Goal: Information Seeking & Learning: Understand process/instructions

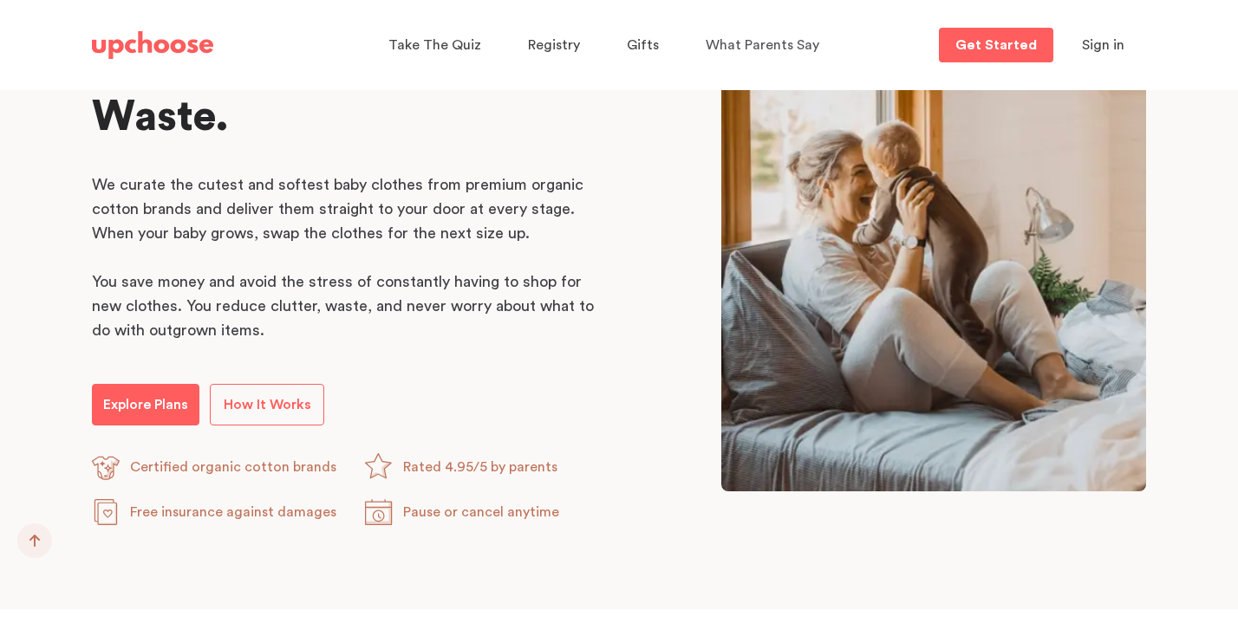
scroll to position [998, 0]
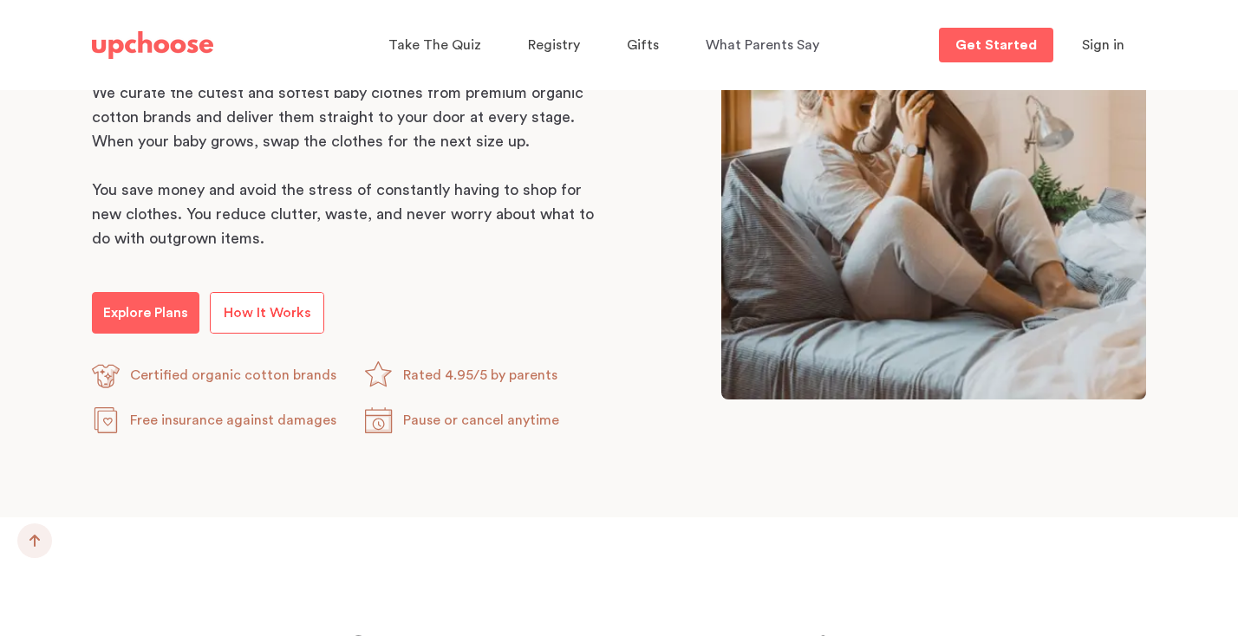
click at [238, 313] on span "How It Works" at bounding box center [268, 313] width 88 height 14
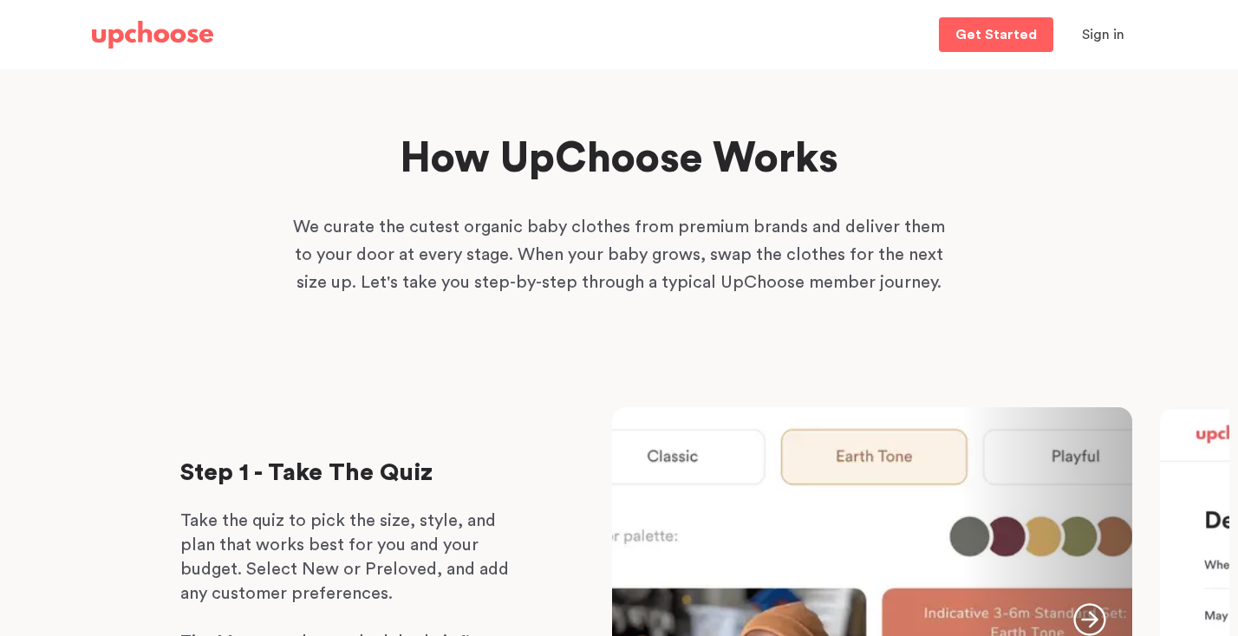
scroll to position [72, 0]
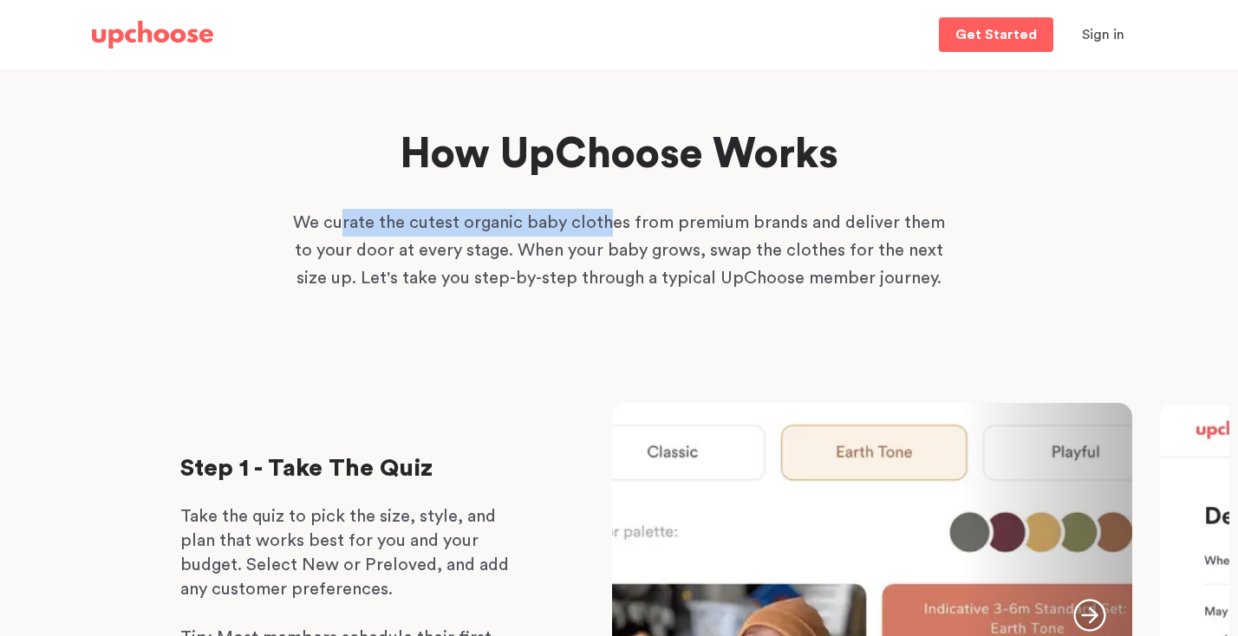
drag, startPoint x: 336, startPoint y: 225, endPoint x: 601, endPoint y: 224, distance: 264.5
click at [601, 224] on p "We curate the cutest organic baby clothes from premium brands and deliver them …" at bounding box center [619, 250] width 659 height 83
click at [560, 250] on p "We curate the cutest organic baby clothes from premium brands and deliver them …" at bounding box center [619, 250] width 659 height 83
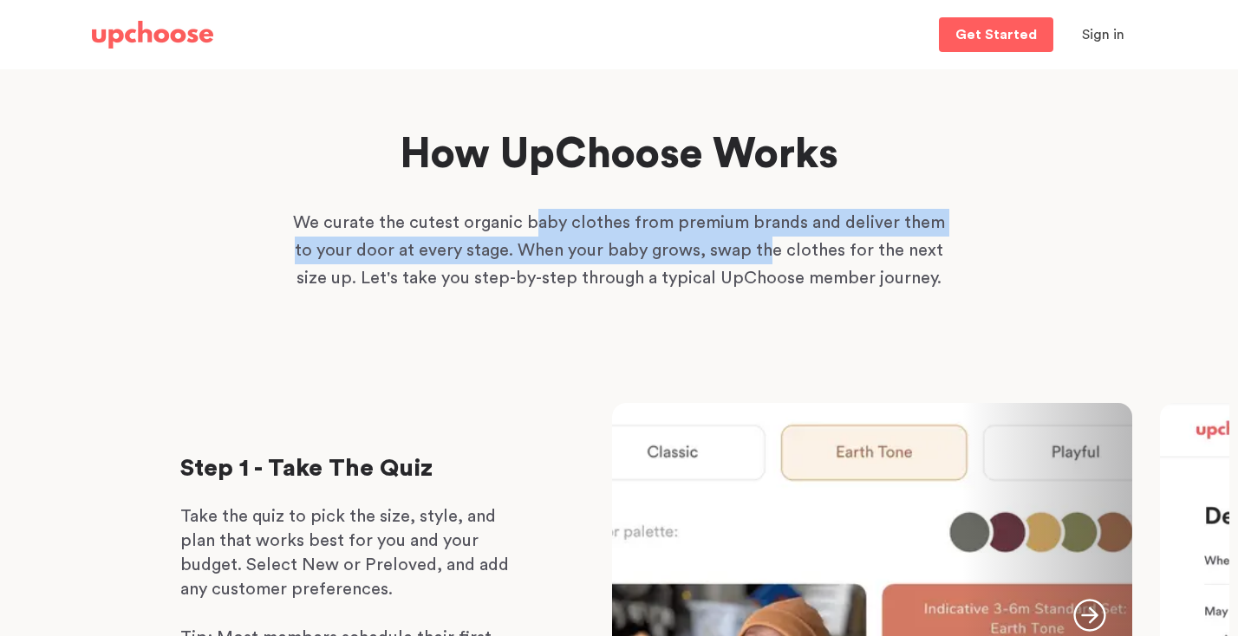
drag, startPoint x: 525, startPoint y: 220, endPoint x: 741, endPoint y: 243, distance: 216.2
click at [742, 242] on p "We curate the cutest organic baby clothes from premium brands and deliver them …" at bounding box center [619, 250] width 659 height 83
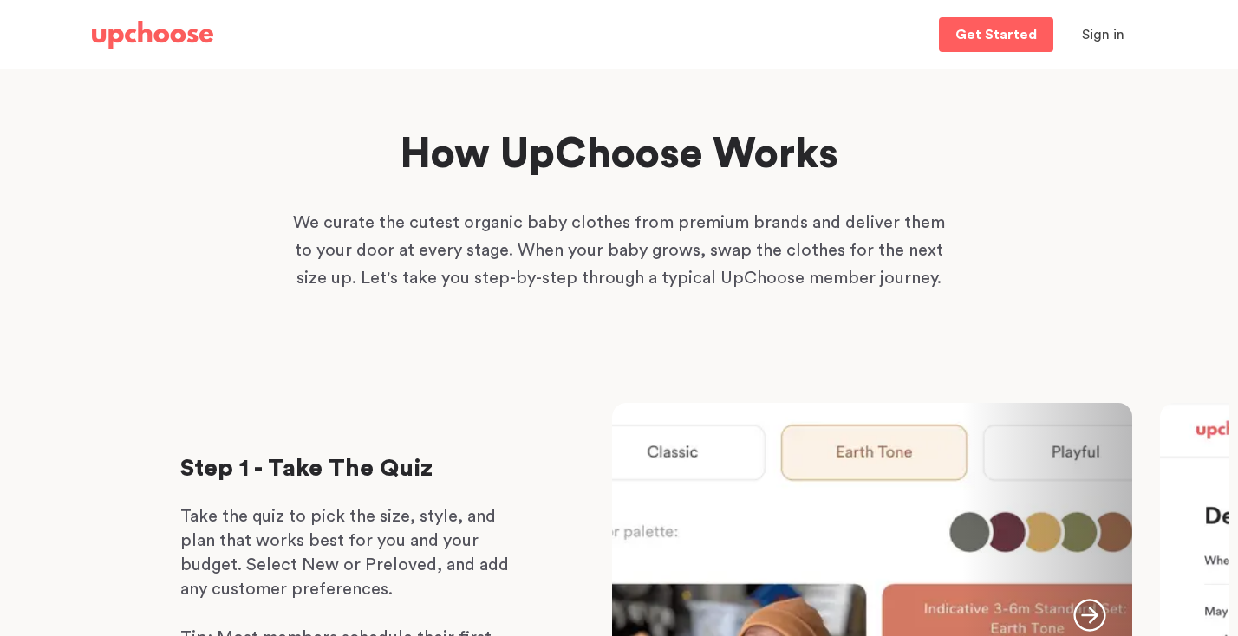
click at [535, 274] on p "We curate the cutest organic baby clothes from premium brands and deliver them …" at bounding box center [619, 250] width 659 height 83
drag, startPoint x: 421, startPoint y: 245, endPoint x: 651, endPoint y: 242, distance: 229.8
click at [650, 242] on p "We curate the cutest organic baby clothes from premium brands and deliver them …" at bounding box center [619, 250] width 659 height 83
click at [790, 219] on p "We curate the cutest organic baby clothes from premium brands and deliver them …" at bounding box center [619, 250] width 659 height 83
drag, startPoint x: 709, startPoint y: 243, endPoint x: 884, endPoint y: 242, distance: 174.3
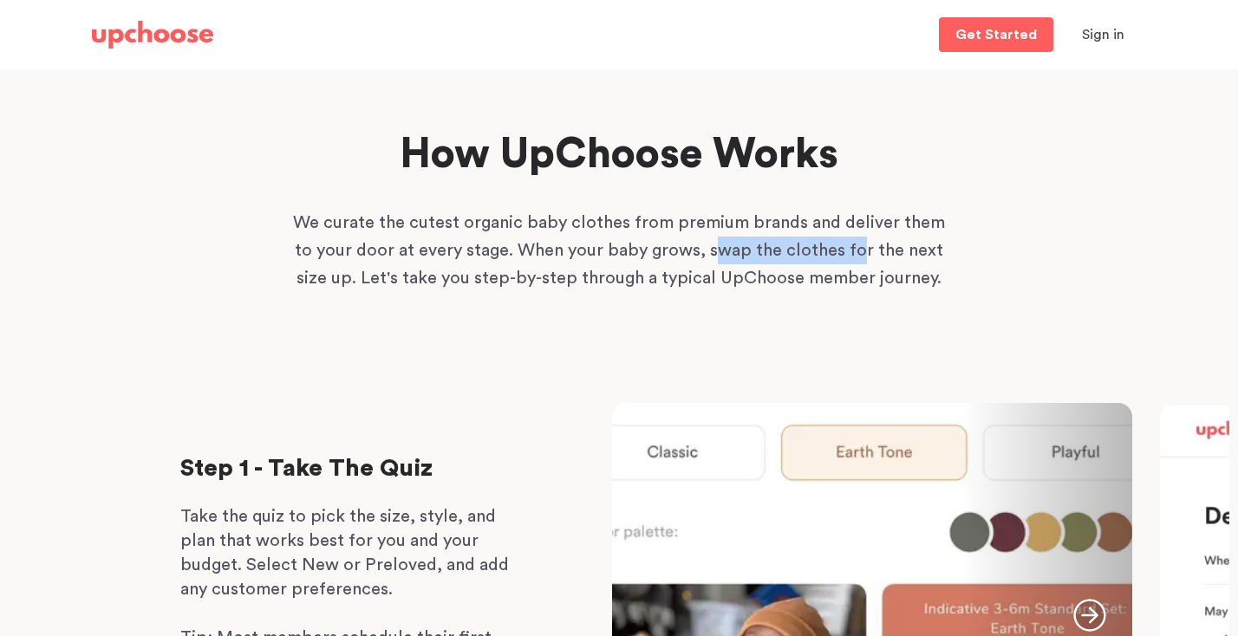
click at [832, 250] on p "We curate the cutest organic baby clothes from premium brands and deliver them …" at bounding box center [619, 250] width 659 height 83
click at [898, 242] on p "We curate the cutest organic baby clothes from premium brands and deliver them …" at bounding box center [619, 250] width 659 height 83
drag, startPoint x: 800, startPoint y: 252, endPoint x: 900, endPoint y: 260, distance: 100.9
click at [900, 260] on p "We curate the cutest organic baby clothes from premium brands and deliver them …" at bounding box center [619, 250] width 659 height 83
click at [520, 249] on p "We curate the cutest organic baby clothes from premium brands and deliver them …" at bounding box center [619, 250] width 659 height 83
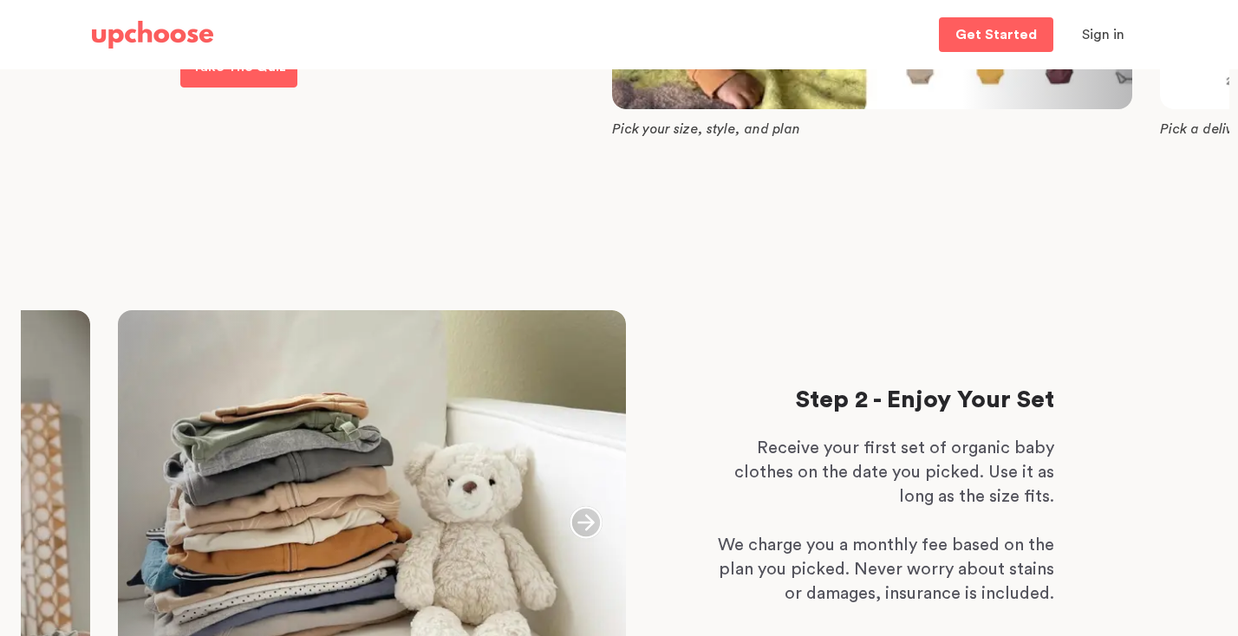
scroll to position [0, 0]
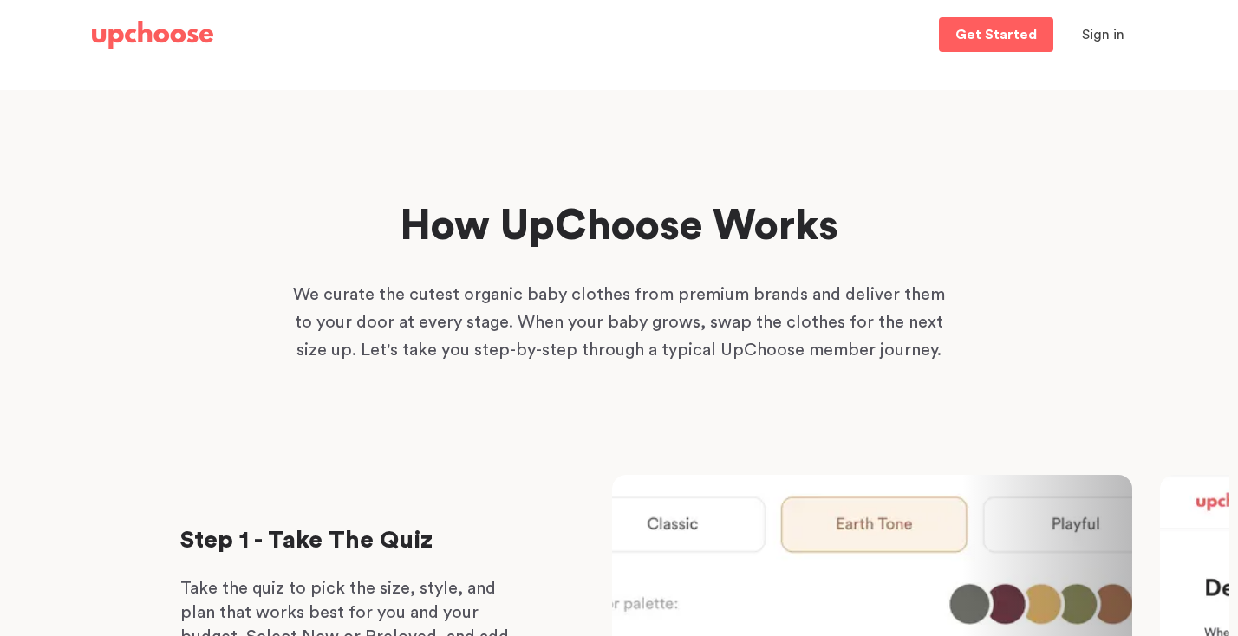
click at [669, 232] on h1 "How UpChoose Works" at bounding box center [619, 226] width 706 height 55
